Goal: Task Accomplishment & Management: Manage account settings

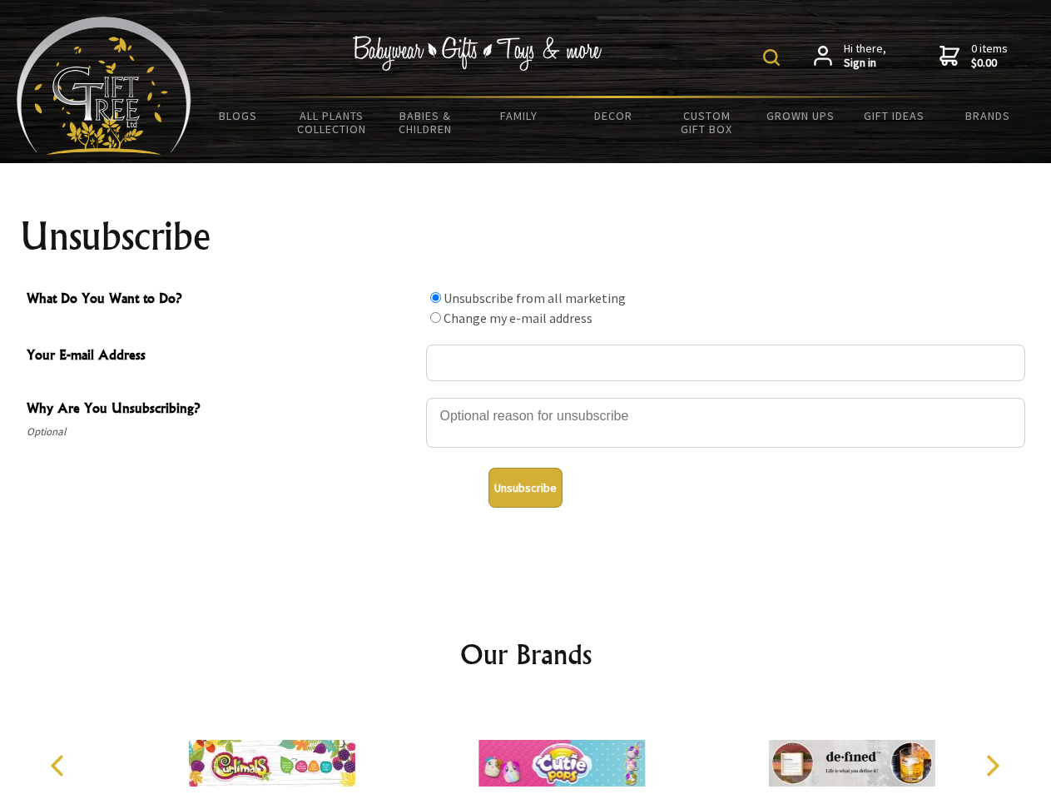
click at [774, 57] on img at bounding box center [771, 57] width 17 height 17
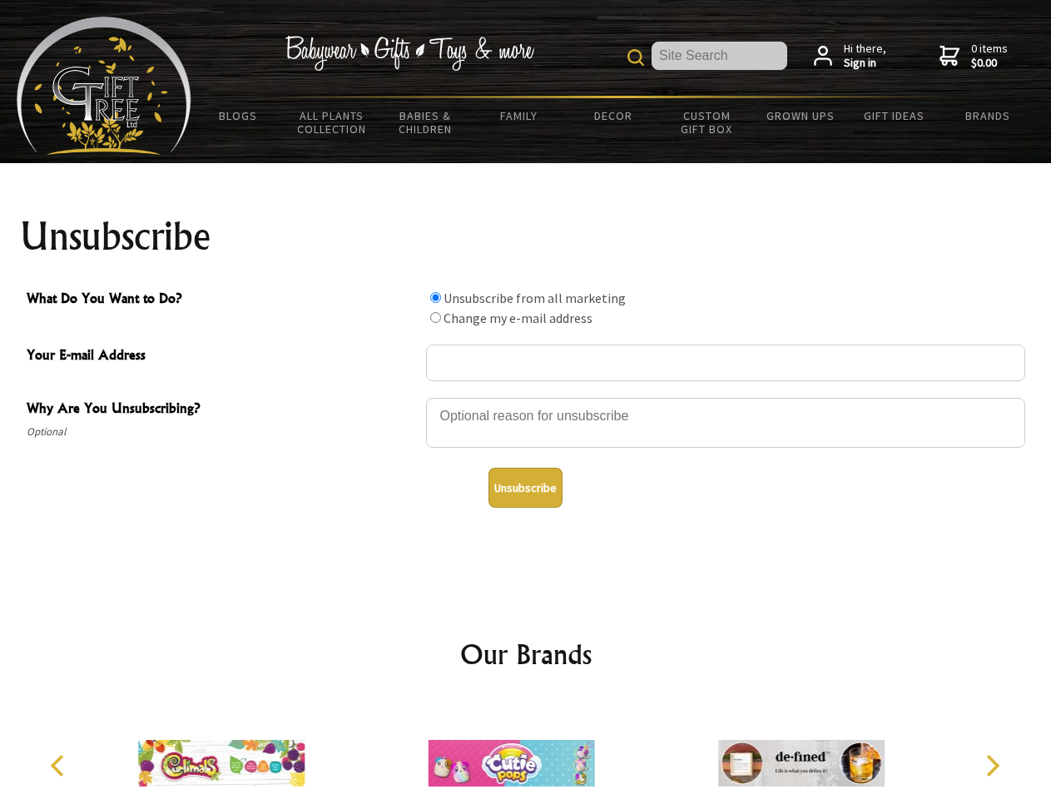
click at [526, 397] on div at bounding box center [725, 425] width 599 height 58
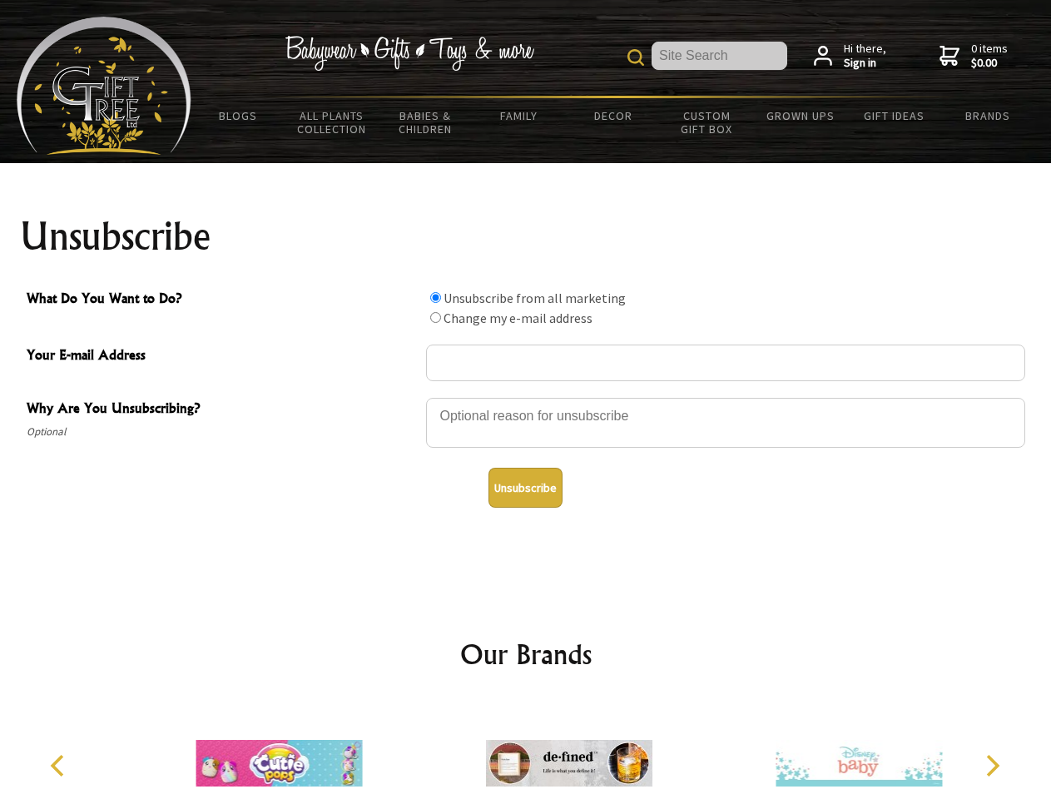
click at [435, 297] on input "What Do You Want to Do?" at bounding box center [435, 297] width 11 height 11
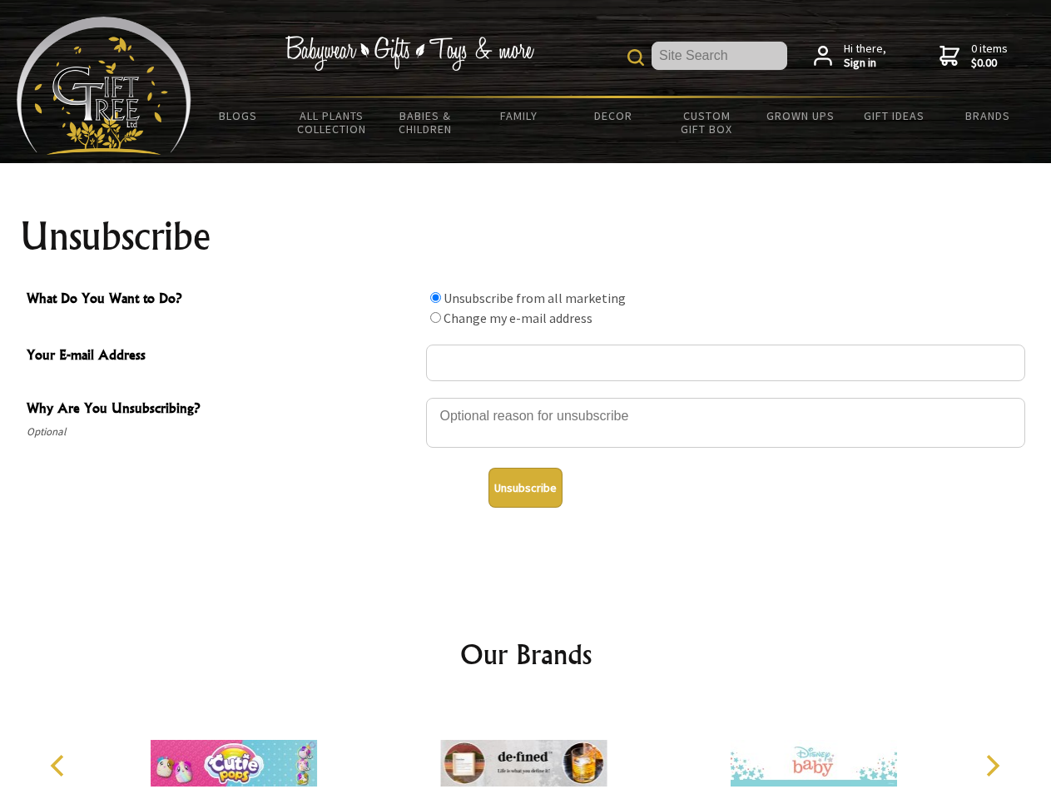
click at [435, 317] on input "What Do You Want to Do?" at bounding box center [435, 317] width 11 height 11
radio input "true"
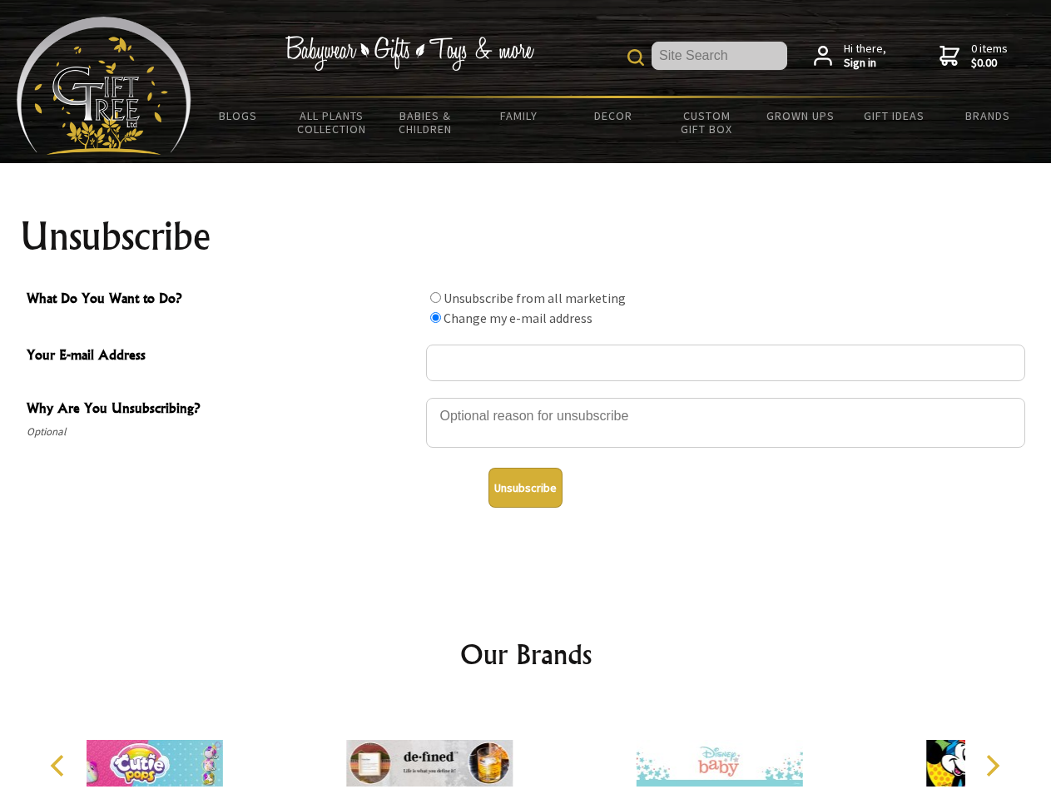
click at [525, 488] on button "Unsubscribe" at bounding box center [525, 488] width 74 height 40
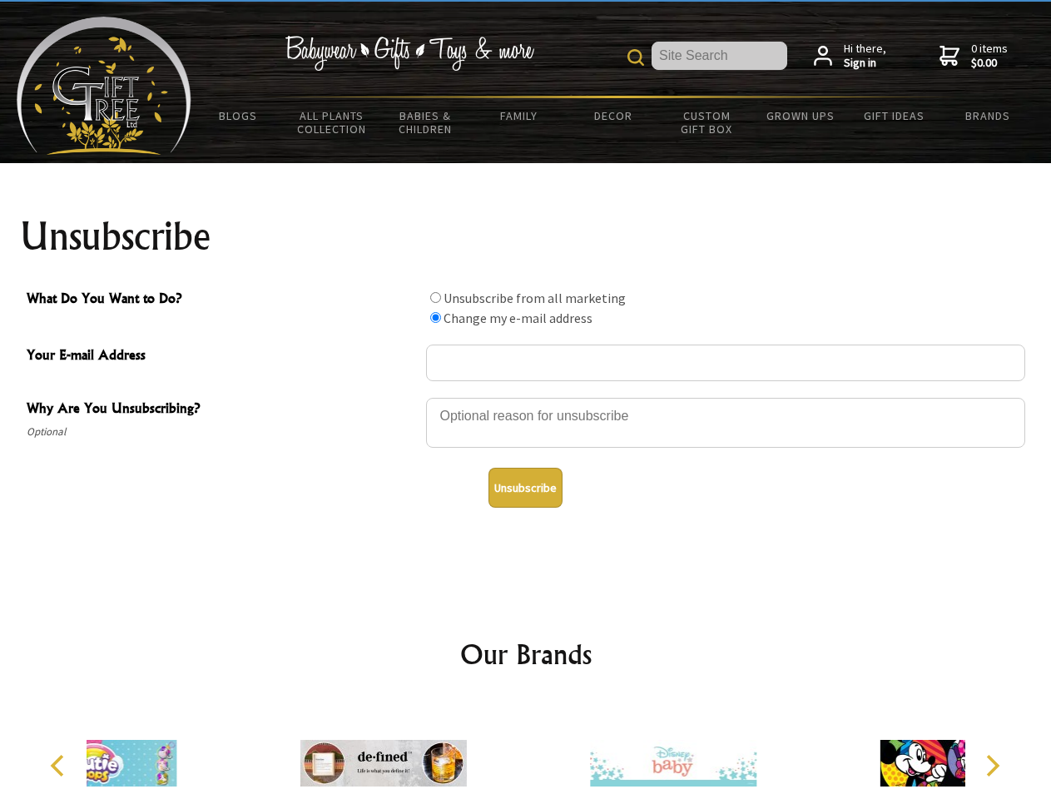
click at [526, 750] on div at bounding box center [383, 766] width 290 height 130
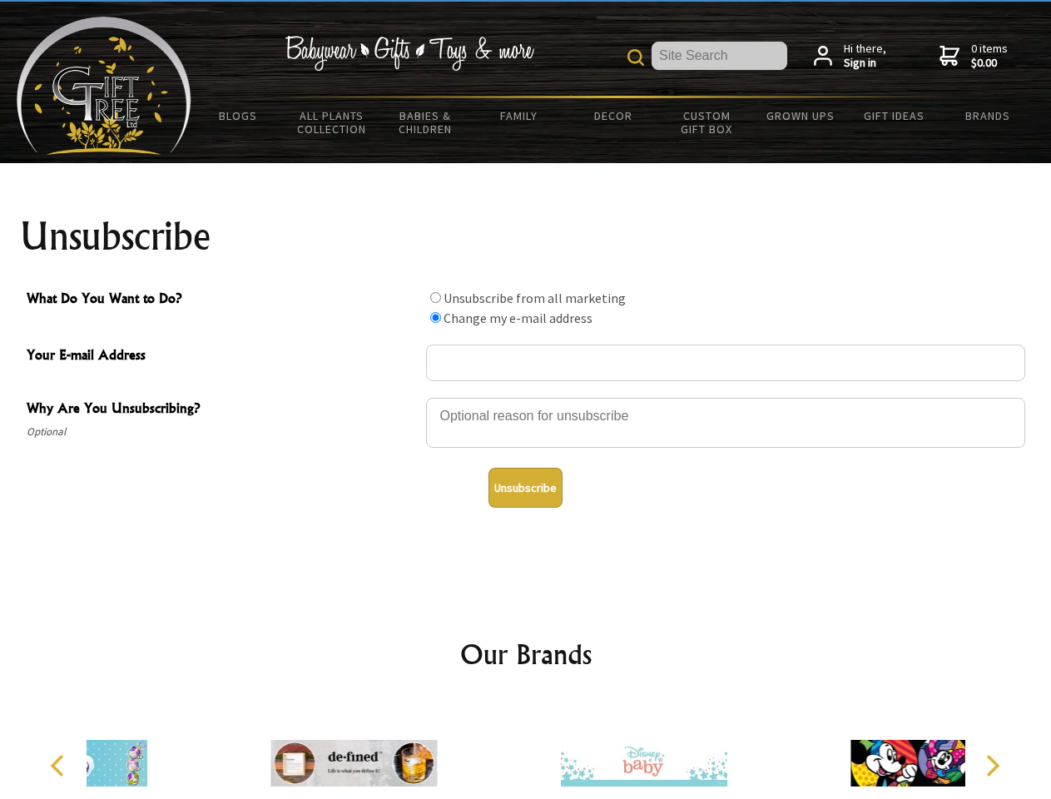
click at [60, 765] on icon "Previous" at bounding box center [59, 766] width 22 height 22
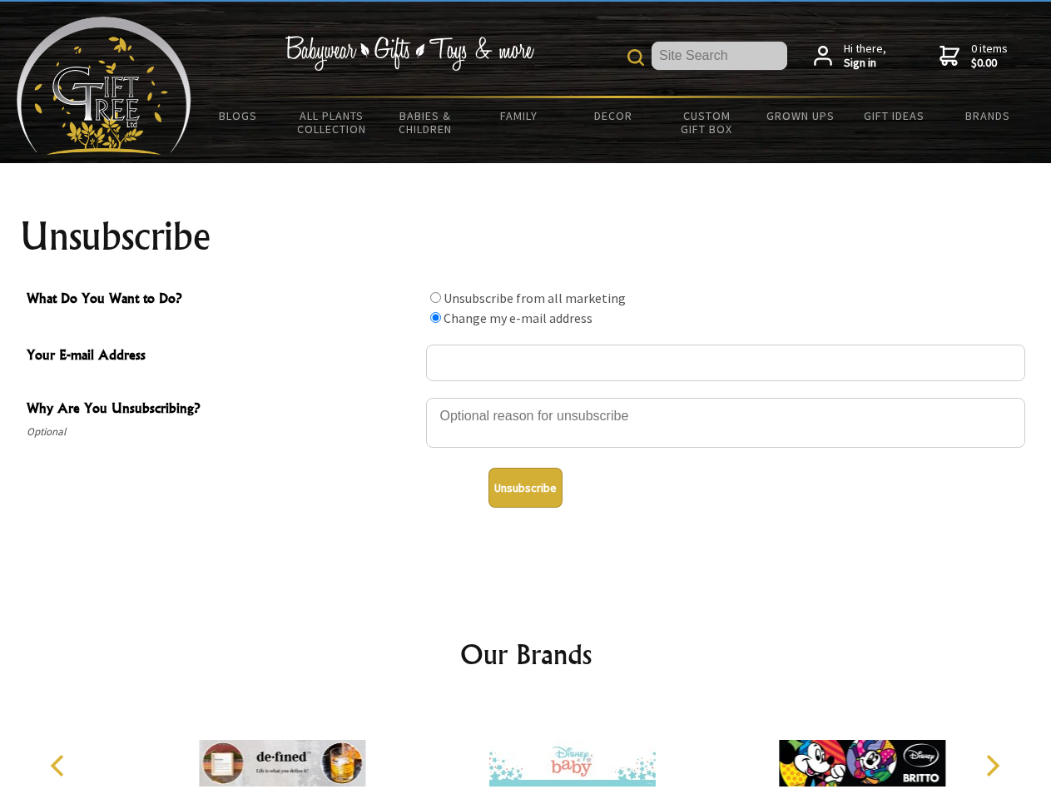
click at [992, 765] on icon "Next" at bounding box center [991, 766] width 22 height 22
